Goal: Information Seeking & Learning: Learn about a topic

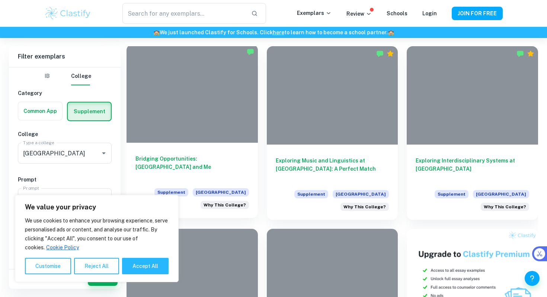
scroll to position [161, 0]
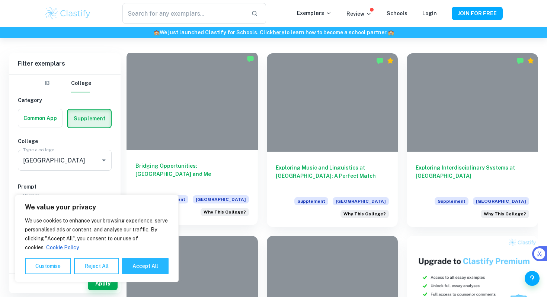
click at [191, 155] on div "Bridging Opportunities: [GEOGRAPHIC_DATA] and Me Supplement [GEOGRAPHIC_DATA] W…" at bounding box center [192, 187] width 131 height 75
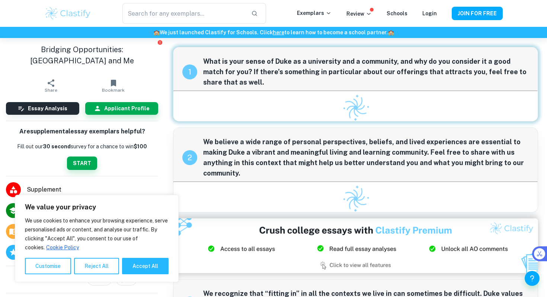
scroll to position [7, 0]
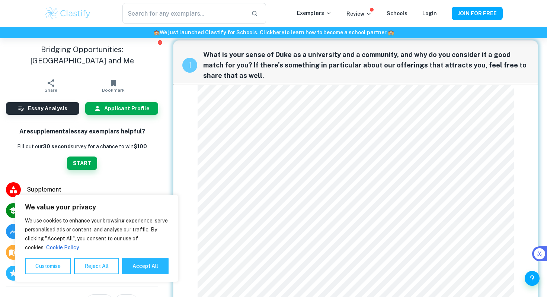
click at [191, 109] on div "1 What is your sense of Duke as a university and a community, and why do you co…" at bounding box center [355, 173] width 365 height 266
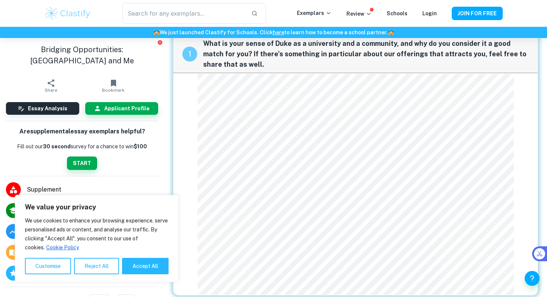
scroll to position [13, 0]
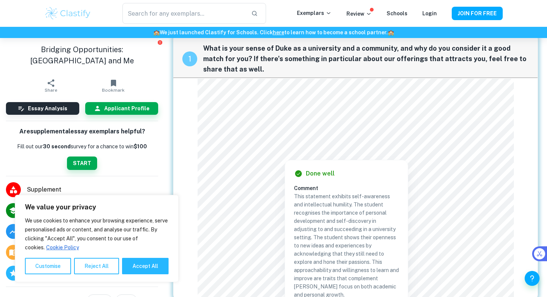
click at [228, 143] on div at bounding box center [349, 144] width 291 height 11
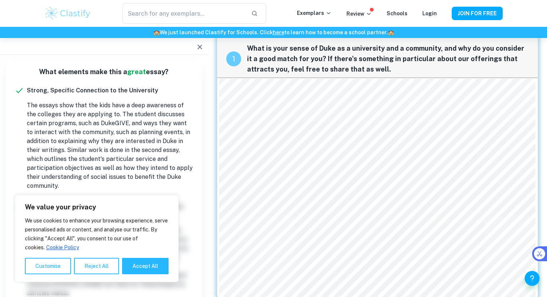
click at [218, 121] on div "1 What is your sense of Duke as a university and a community, and why do you co…" at bounding box center [377, 167] width 321 height 266
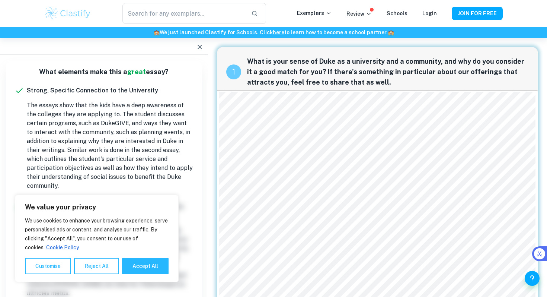
click at [124, 156] on p "The essays show that the kids have a deep awareness of the colleges they are ap…" at bounding box center [110, 145] width 166 height 89
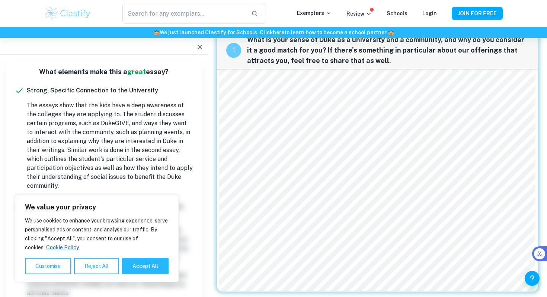
scroll to position [22, 0]
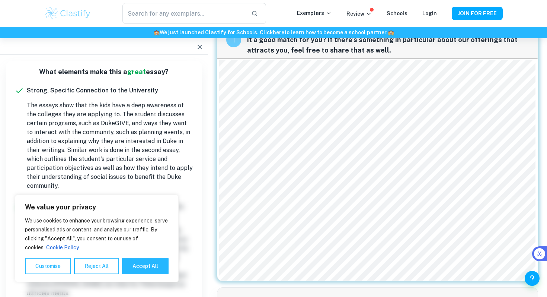
scroll to position [31, 0]
